Goal: Find specific page/section: Find specific page/section

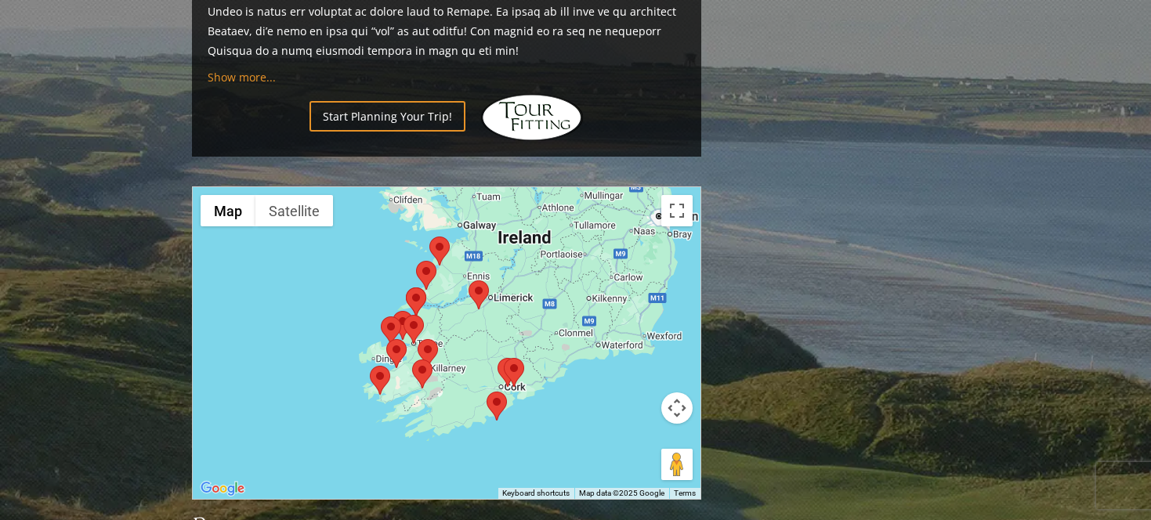
scroll to position [1537, 0]
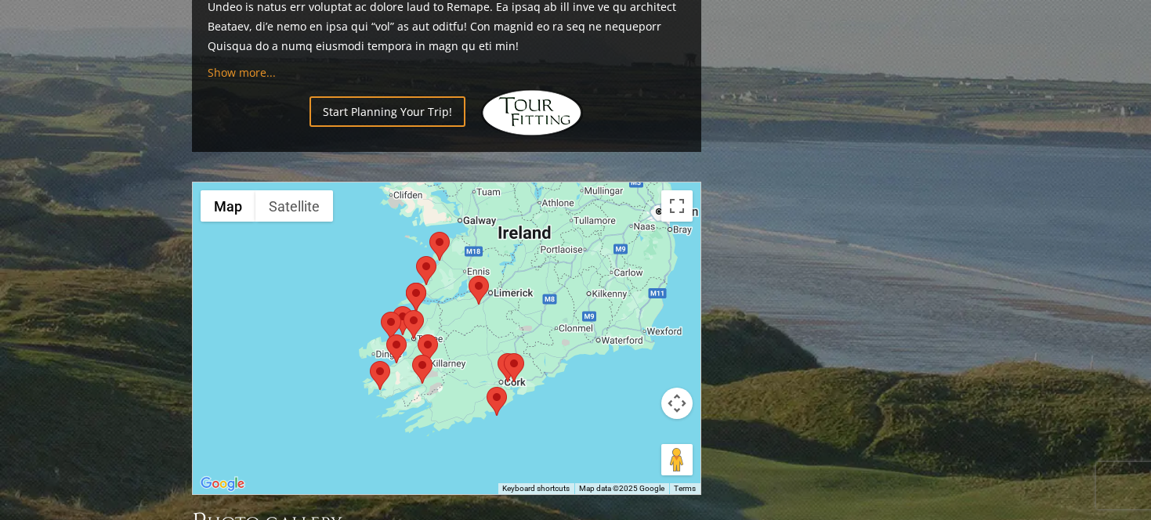
click at [416, 256] on area at bounding box center [416, 256] width 0 height 0
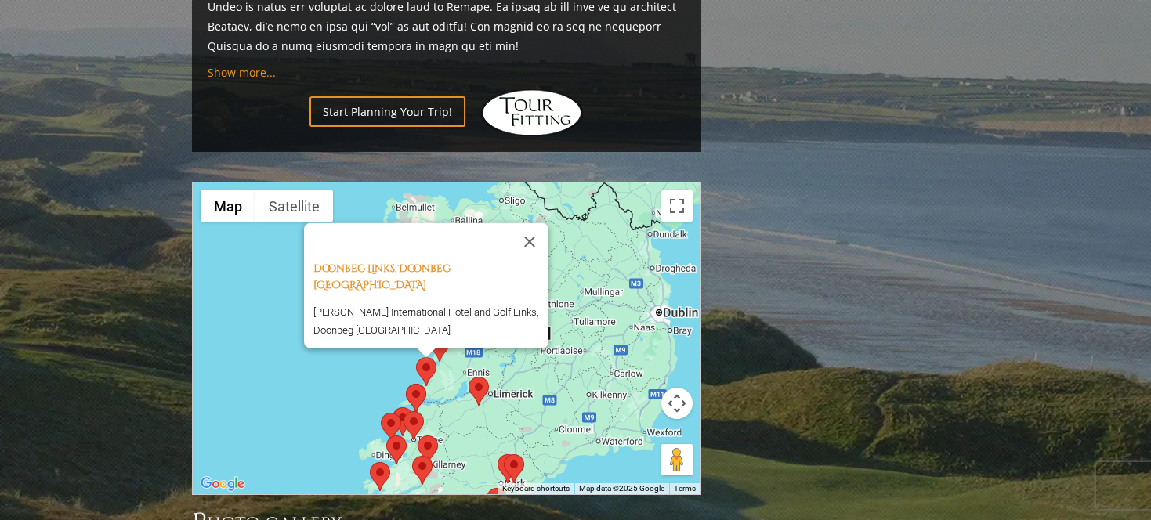
click at [416, 357] on area at bounding box center [416, 357] width 0 height 0
click at [469, 377] on area at bounding box center [469, 377] width 0 height 0
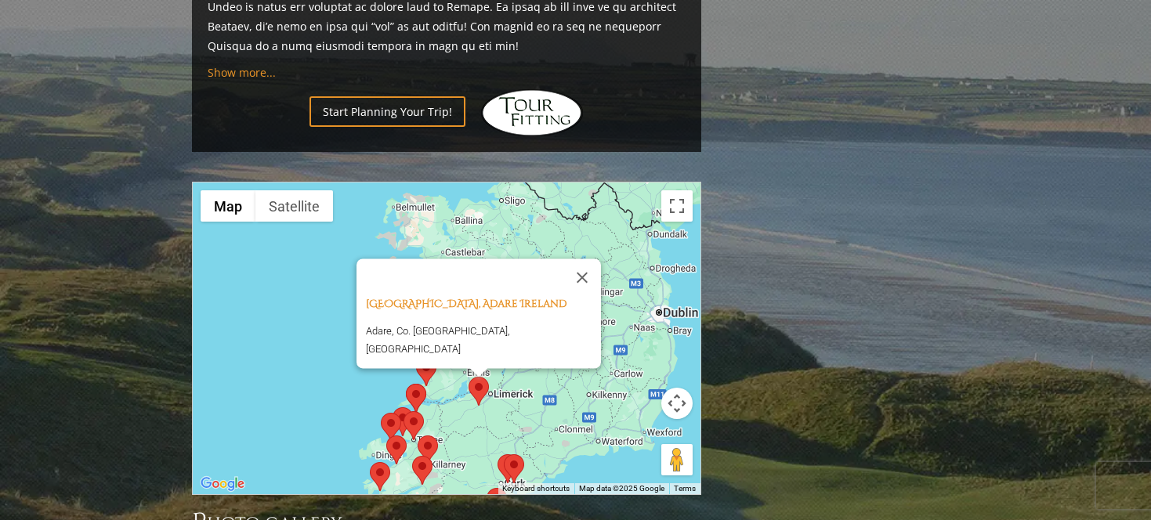
click at [416, 357] on area at bounding box center [416, 357] width 0 height 0
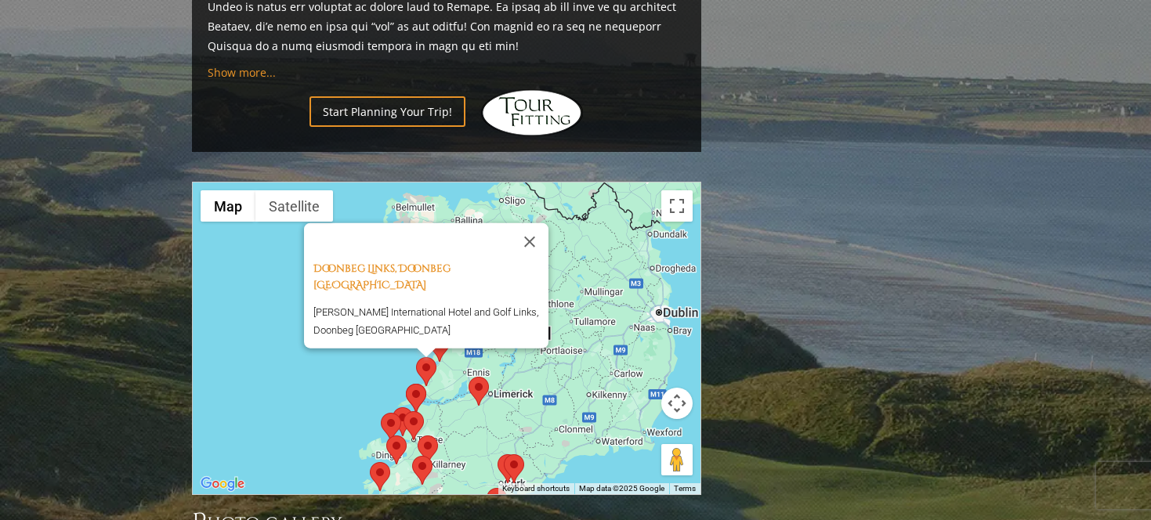
click at [406, 384] on area at bounding box center [406, 384] width 0 height 0
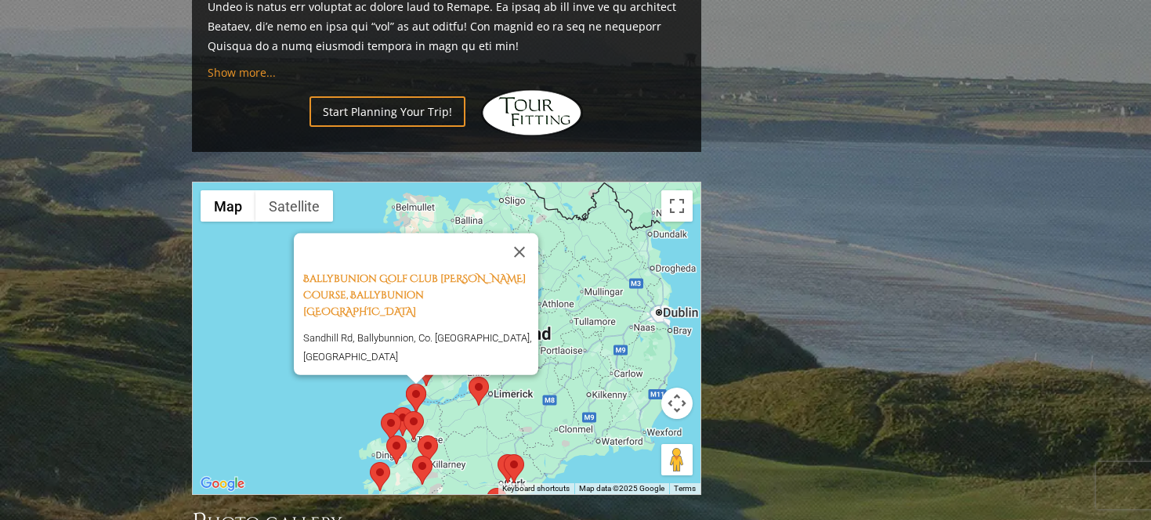
click at [393, 407] on area at bounding box center [393, 407] width 0 height 0
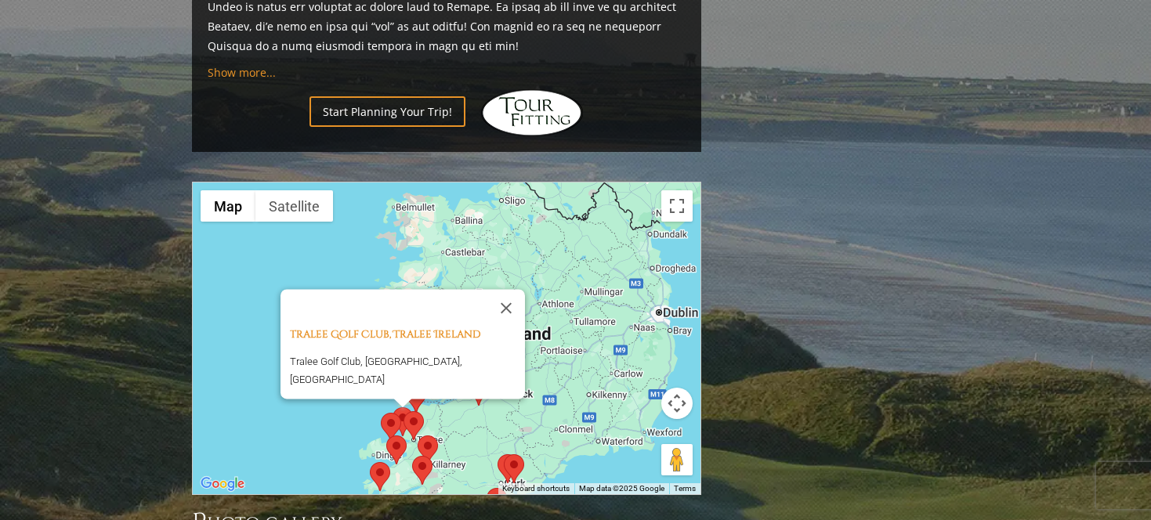
click at [381, 413] on area at bounding box center [381, 413] width 0 height 0
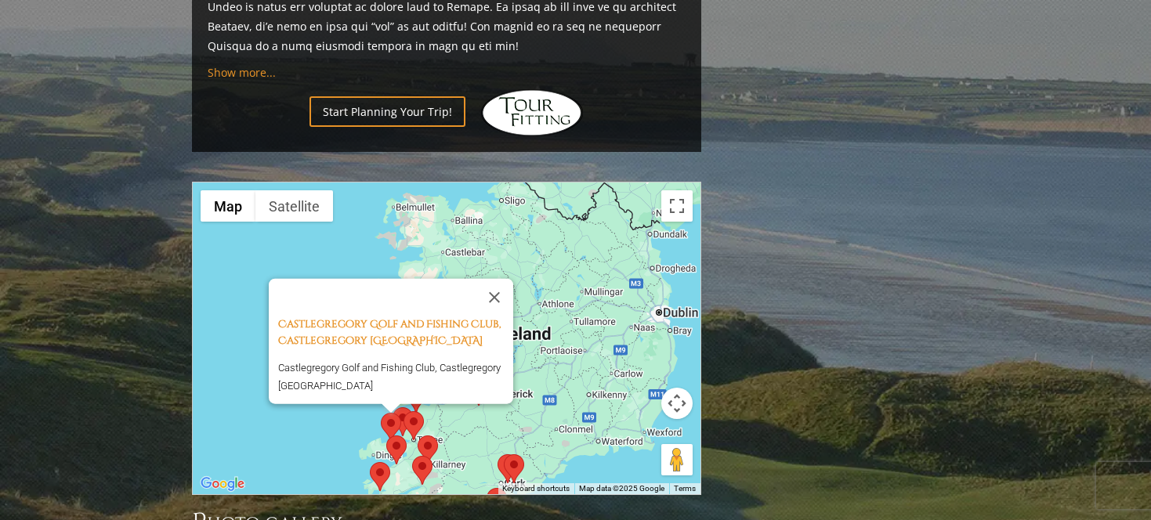
click at [404, 411] on area at bounding box center [404, 411] width 0 height 0
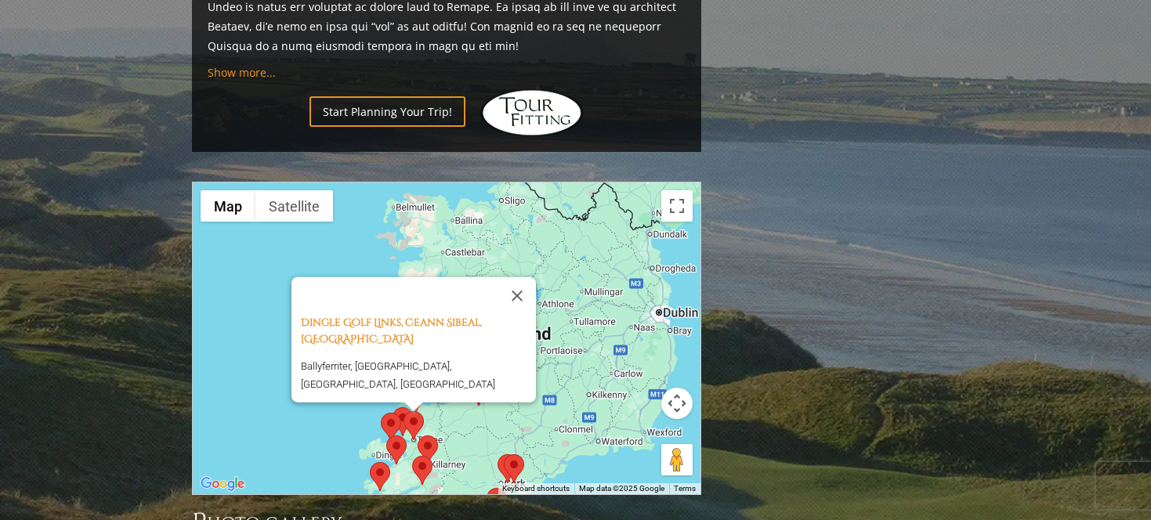
click at [386, 436] on area at bounding box center [386, 436] width 0 height 0
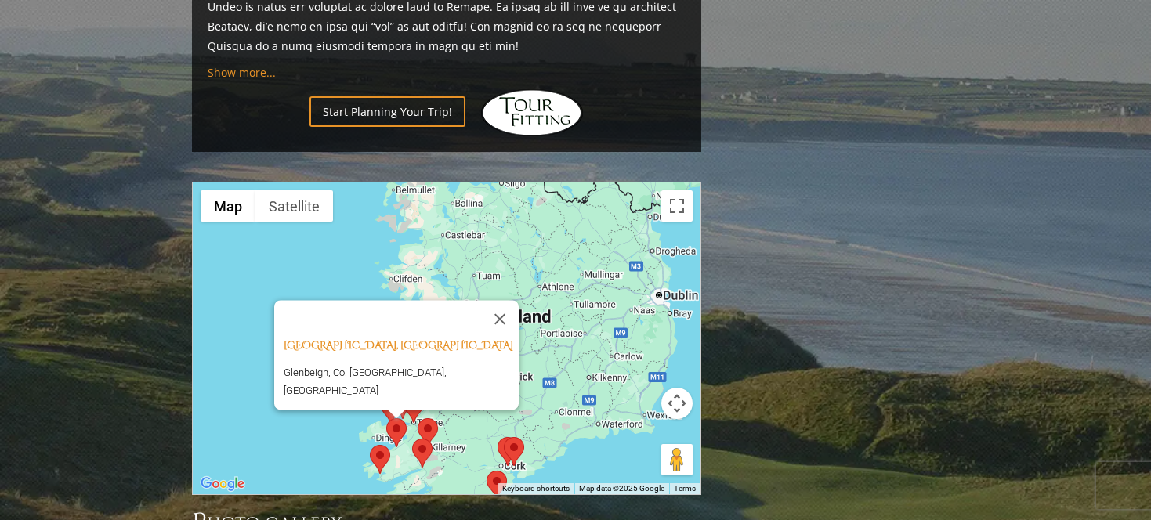
click at [370, 445] on area at bounding box center [370, 445] width 0 height 0
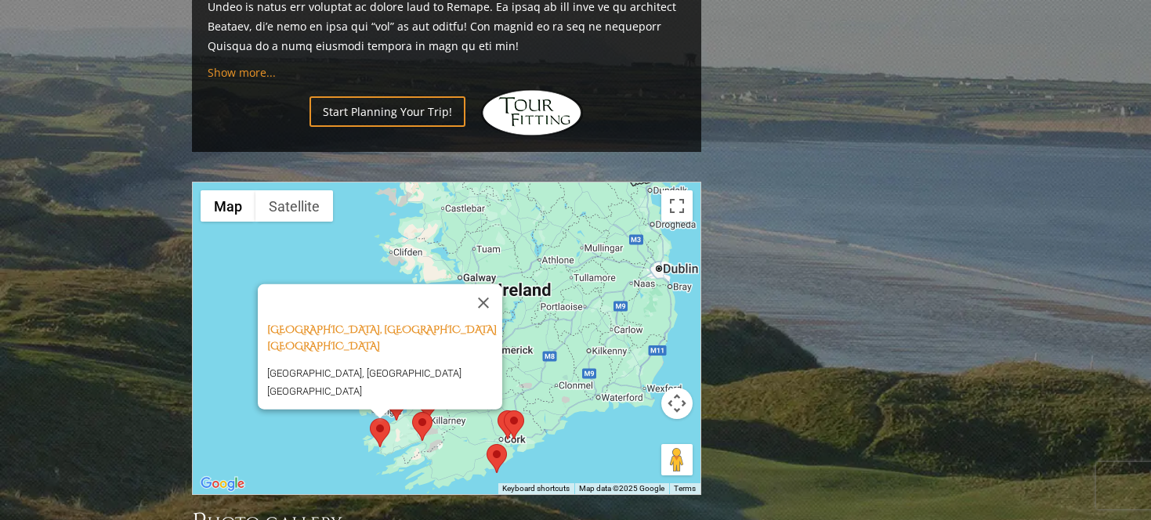
click at [412, 412] on area at bounding box center [412, 412] width 0 height 0
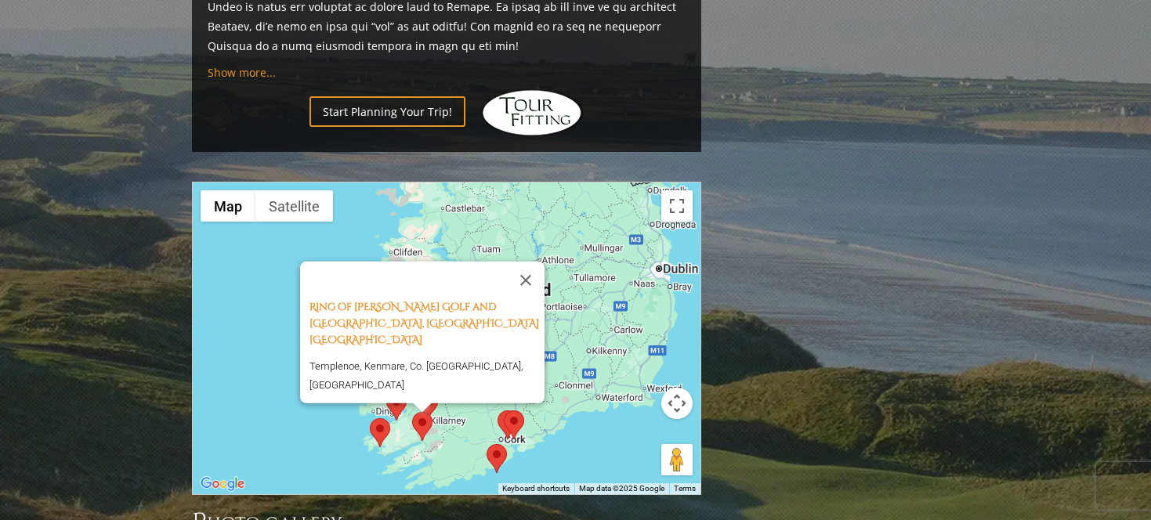
click at [487, 444] on area at bounding box center [487, 444] width 0 height 0
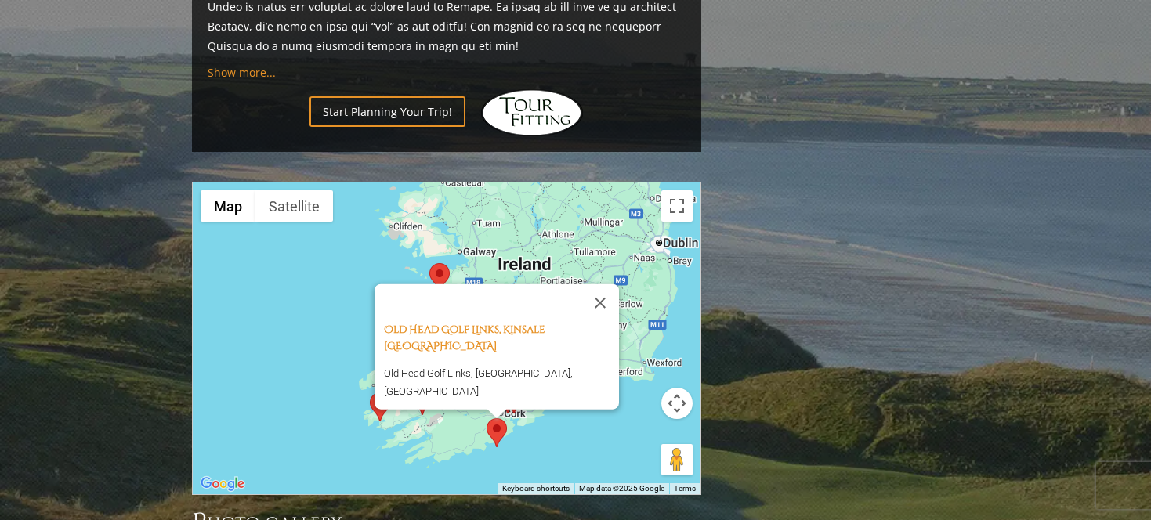
click at [346, 243] on div "Old Head Golf Links, Kinsale Ireland Old Head Golf Links, Kinsale, Ireland" at bounding box center [447, 339] width 508 height 312
click at [429, 263] on area at bounding box center [429, 263] width 0 height 0
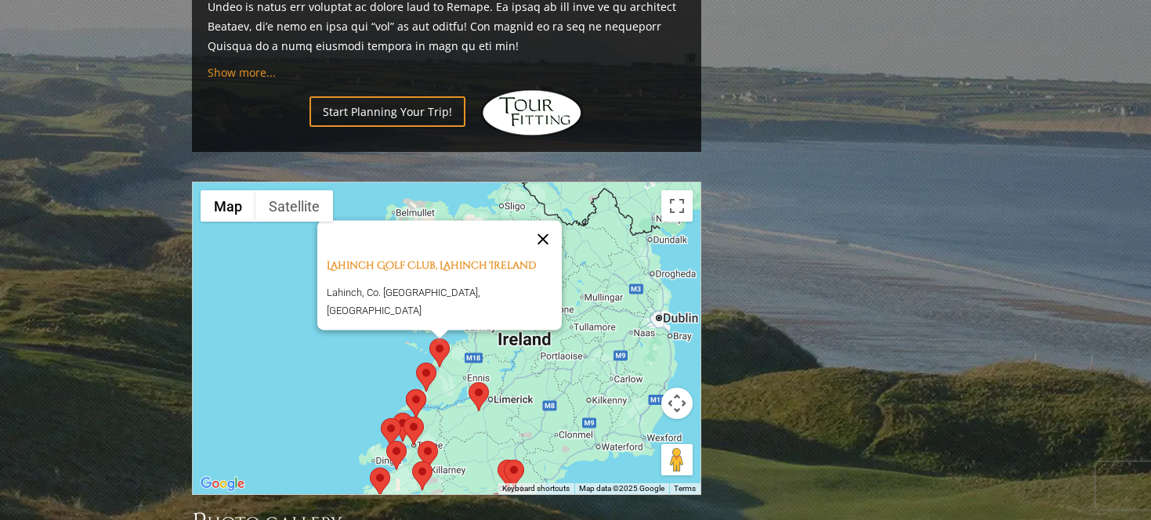
click at [538, 221] on button "Close" at bounding box center [543, 240] width 38 height 38
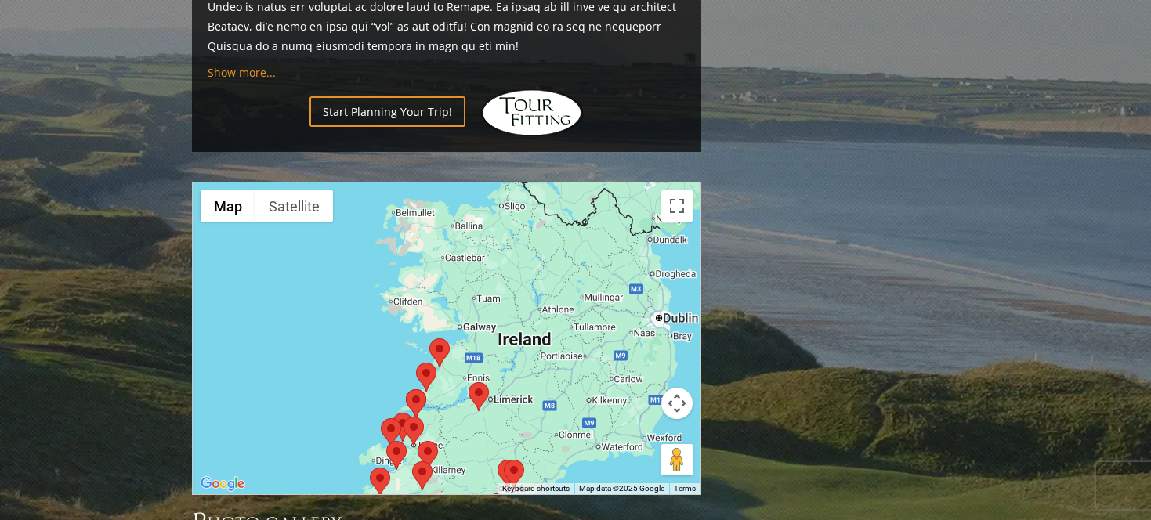
click at [484, 201] on div "To navigate, press the arrow keys." at bounding box center [447, 339] width 508 height 312
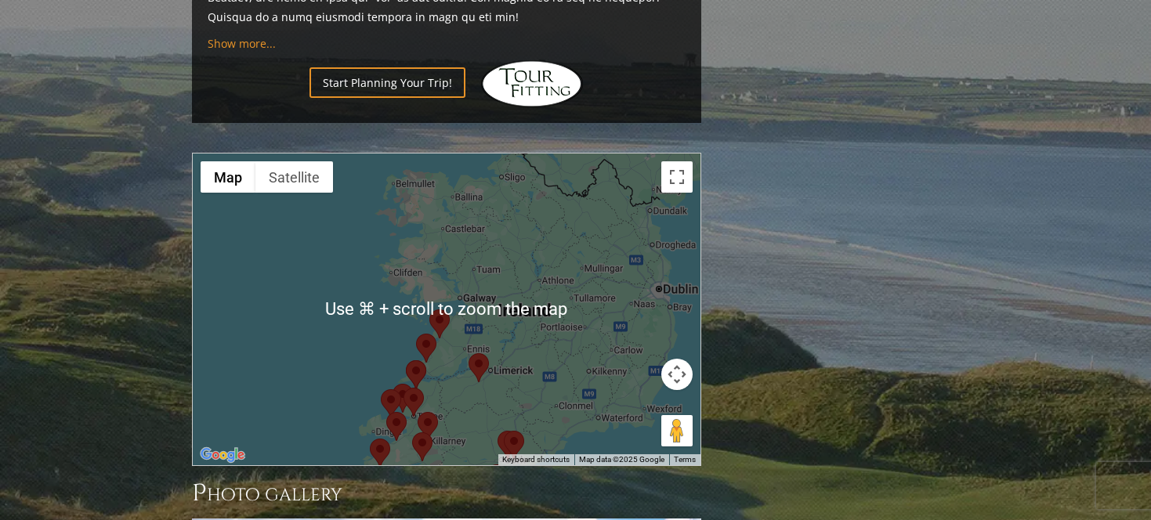
scroll to position [1568, 0]
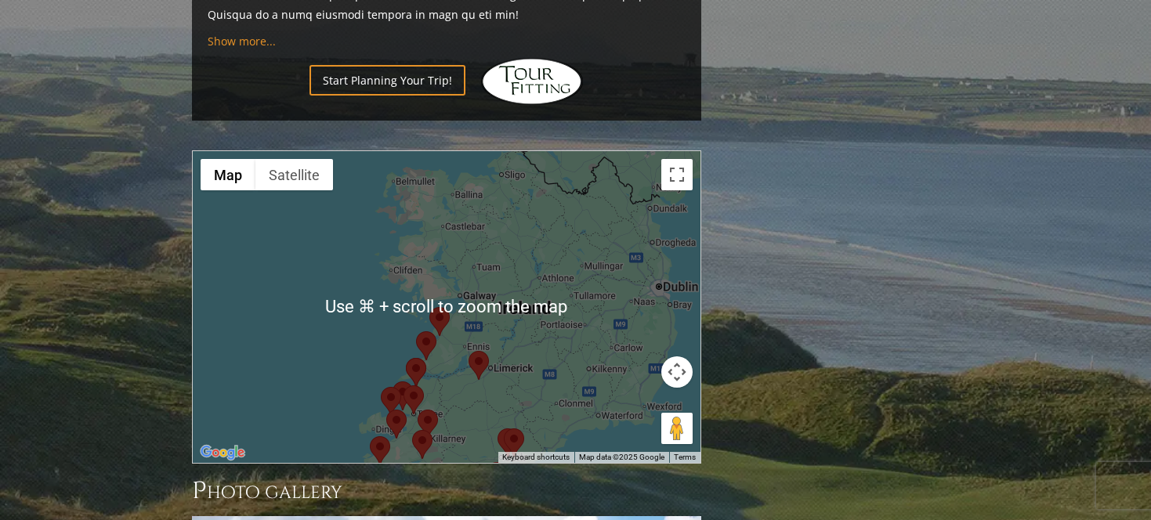
click at [283, 290] on div at bounding box center [447, 307] width 508 height 312
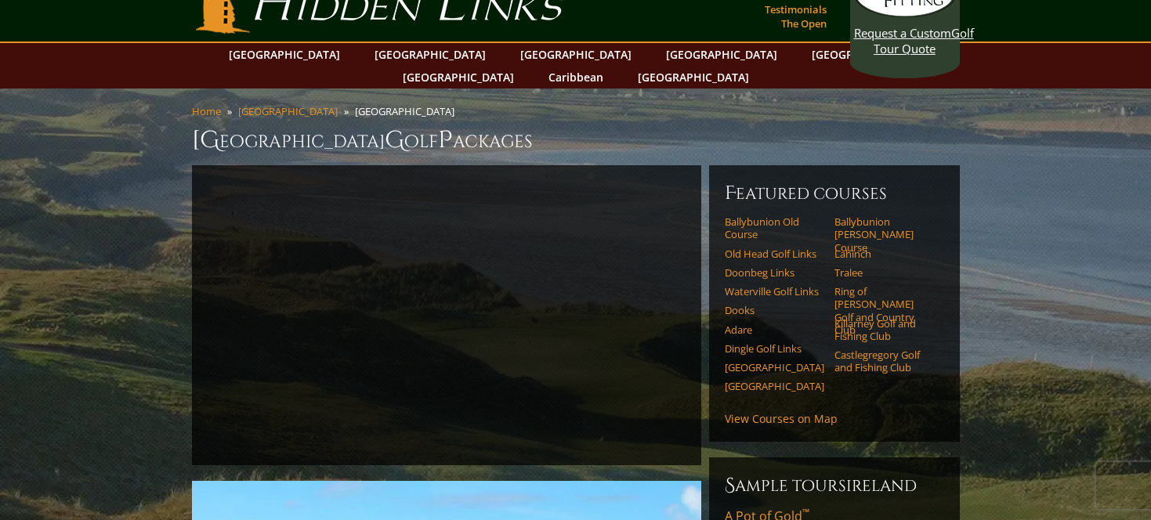
scroll to position [0, 0]
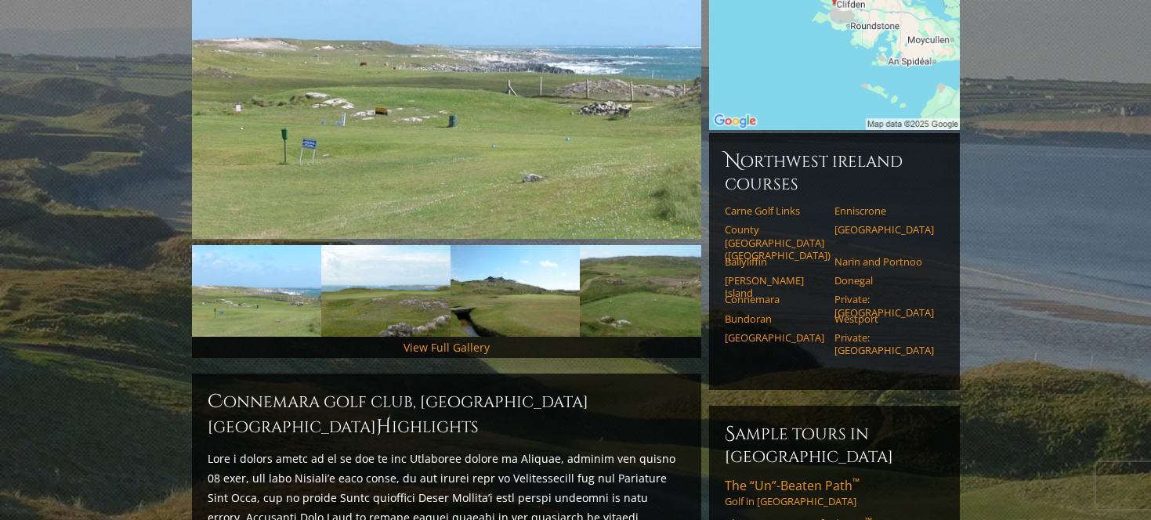
scroll to position [325, 0]
